Goal: Transaction & Acquisition: Purchase product/service

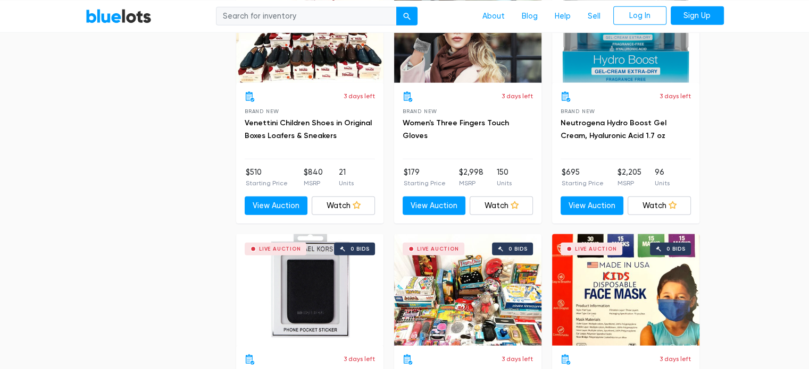
scroll to position [2967, 0]
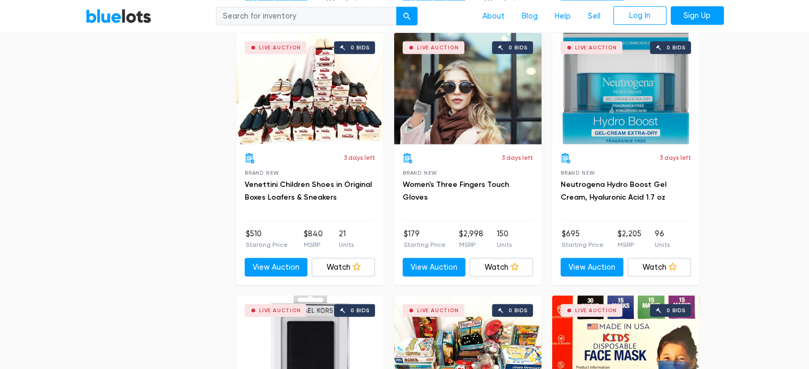
click at [327, 102] on div "Live Auction 0 bids" at bounding box center [309, 89] width 147 height 112
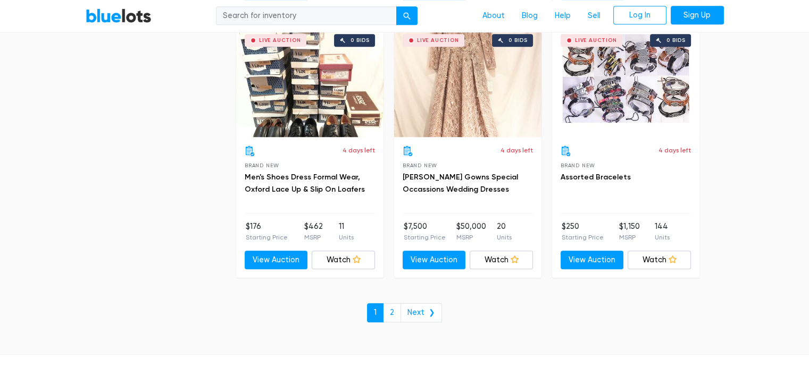
scroll to position [4551, 0]
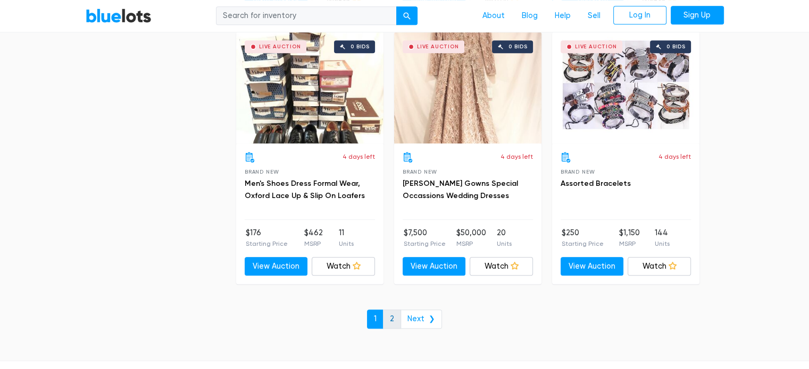
click at [397, 310] on link "2" at bounding box center [392, 319] width 18 height 19
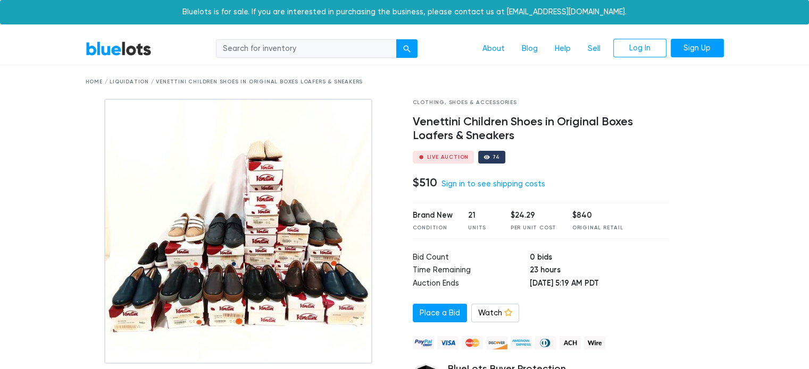
drag, startPoint x: 813, startPoint y: 47, endPoint x: 785, endPoint y: 16, distance: 41.8
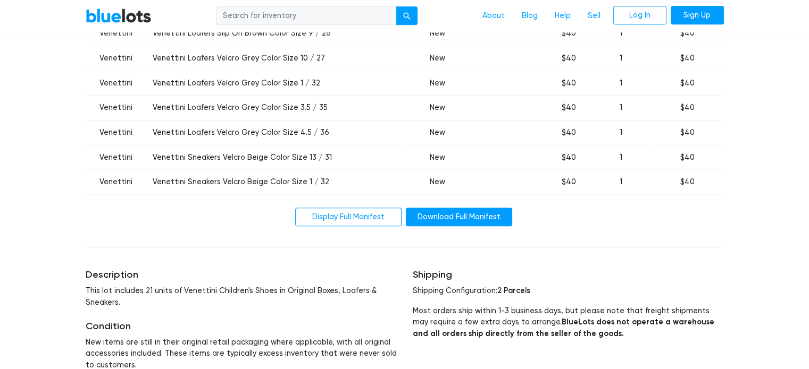
scroll to position [787, 0]
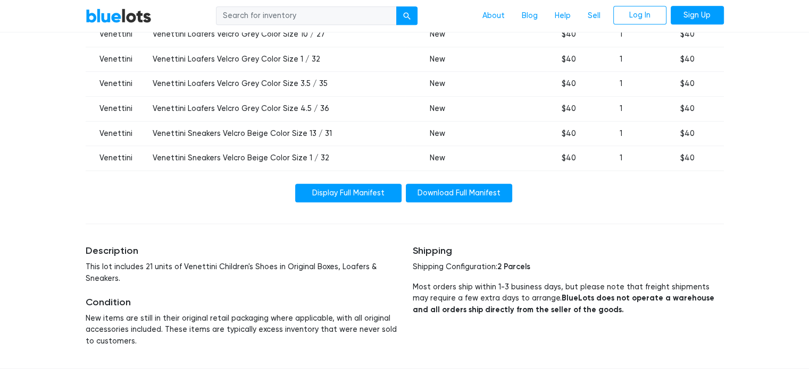
click at [388, 195] on link "Display Full Manifest" at bounding box center [348, 193] width 106 height 19
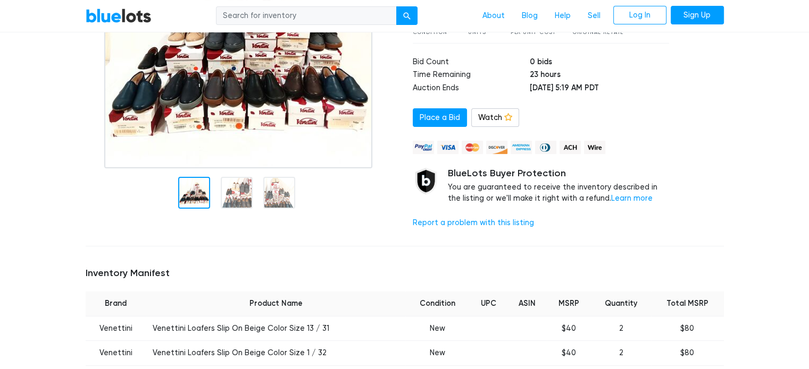
scroll to position [89, 0]
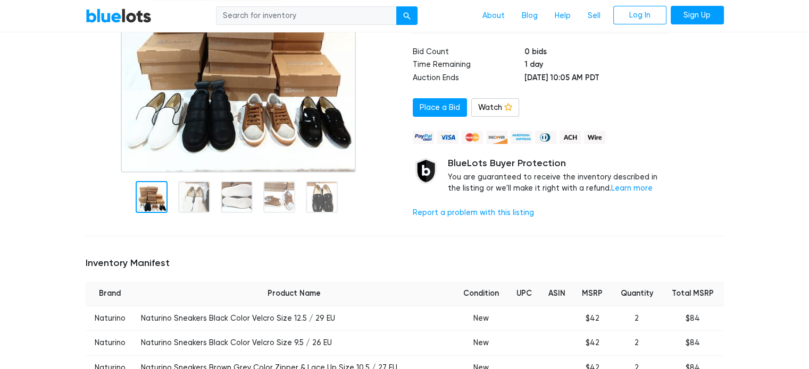
scroll to position [196, 0]
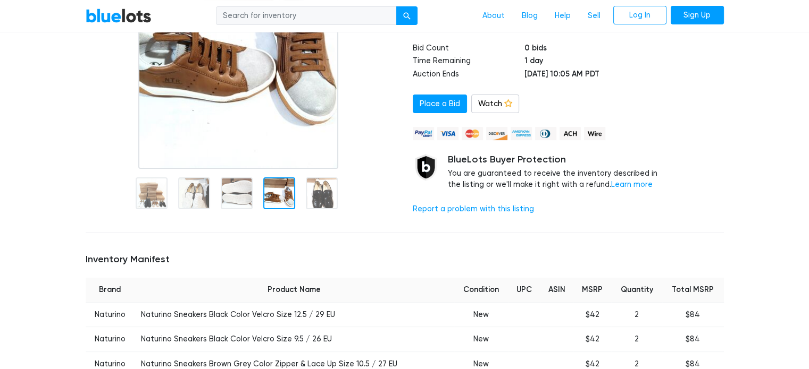
click at [264, 187] on div at bounding box center [279, 194] width 32 height 32
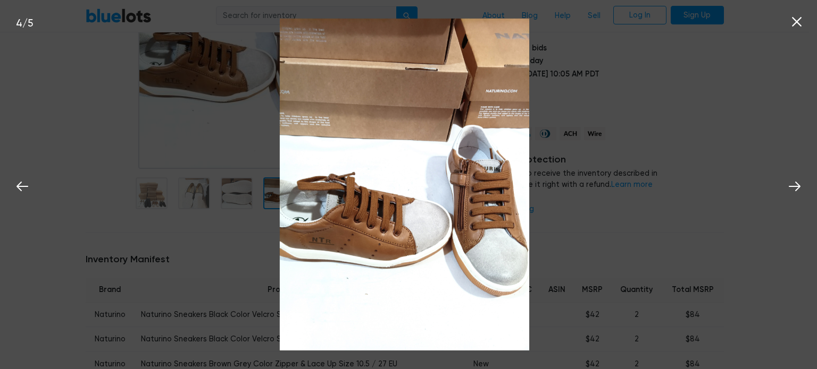
click at [722, 128] on div "4 / 5" at bounding box center [408, 184] width 817 height 369
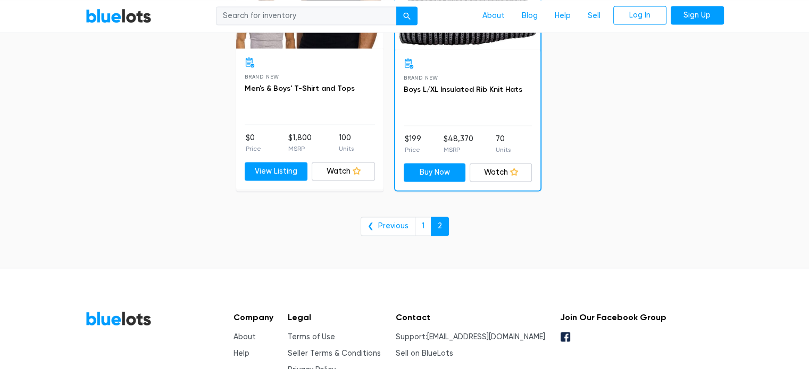
scroll to position [1751, 0]
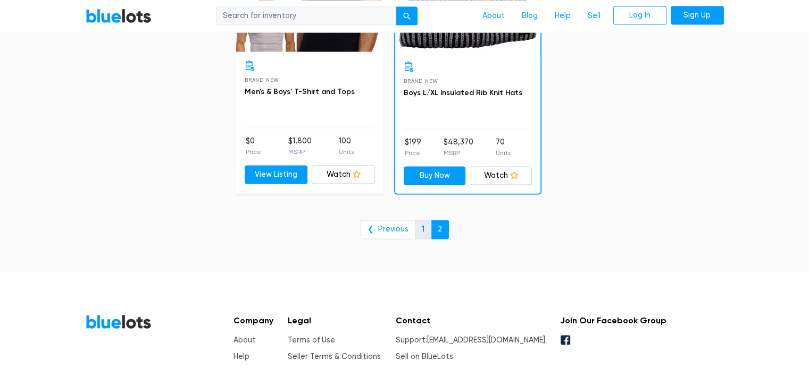
click at [423, 226] on link "1" at bounding box center [423, 229] width 16 height 19
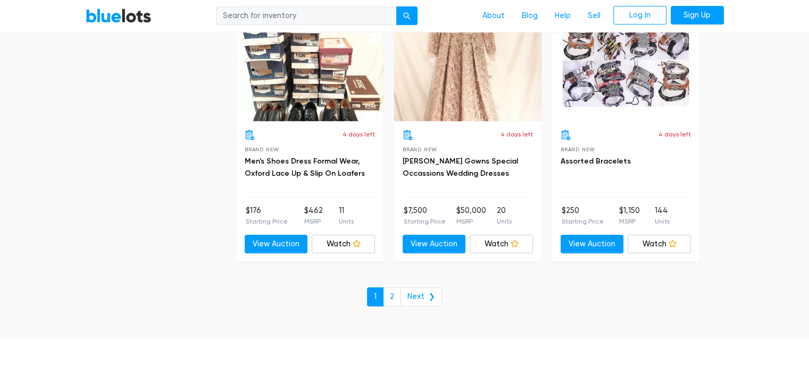
scroll to position [4580, 0]
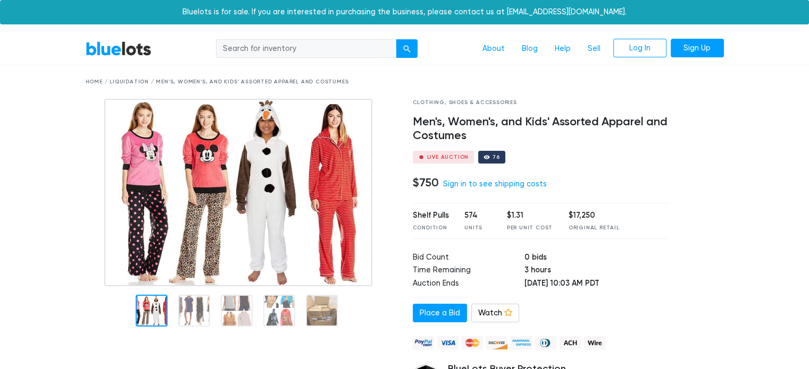
scroll to position [5, 0]
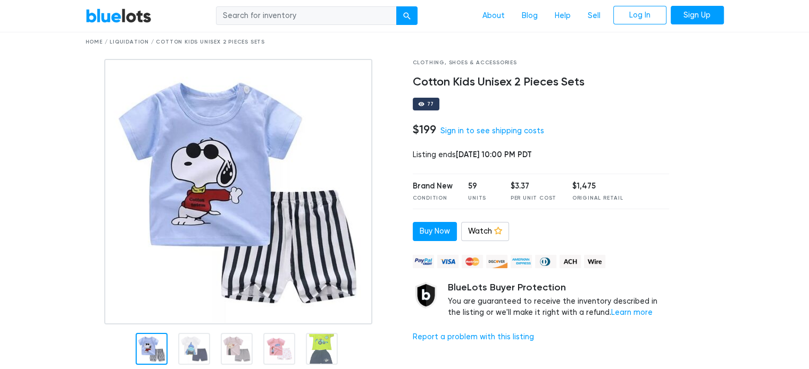
scroll to position [53, 0]
